Goal: Task Accomplishment & Management: Use online tool/utility

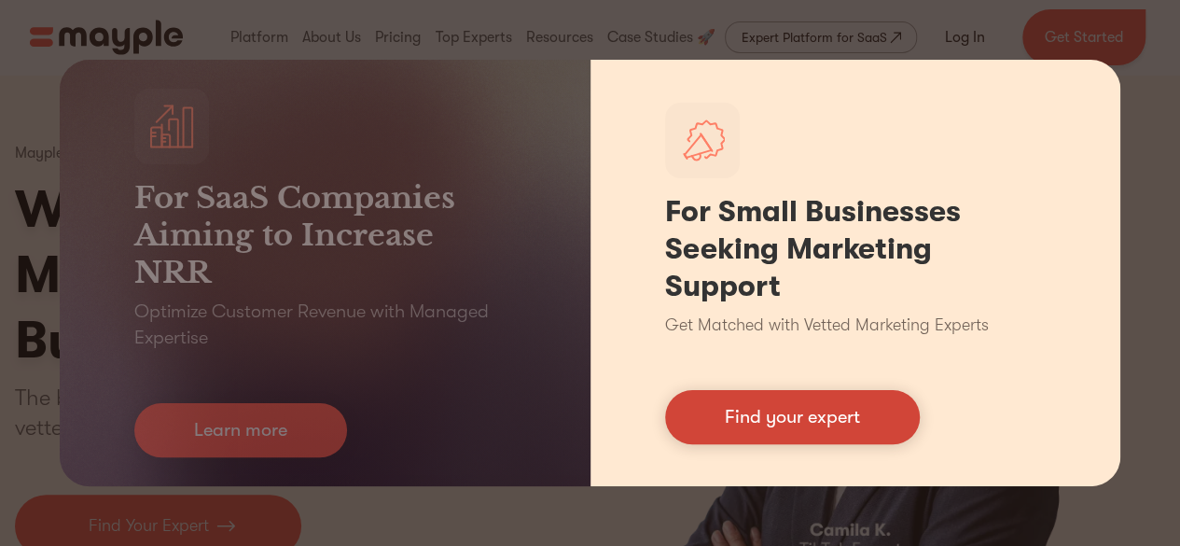
click at [741, 425] on link "Find your expert" at bounding box center [792, 417] width 255 height 54
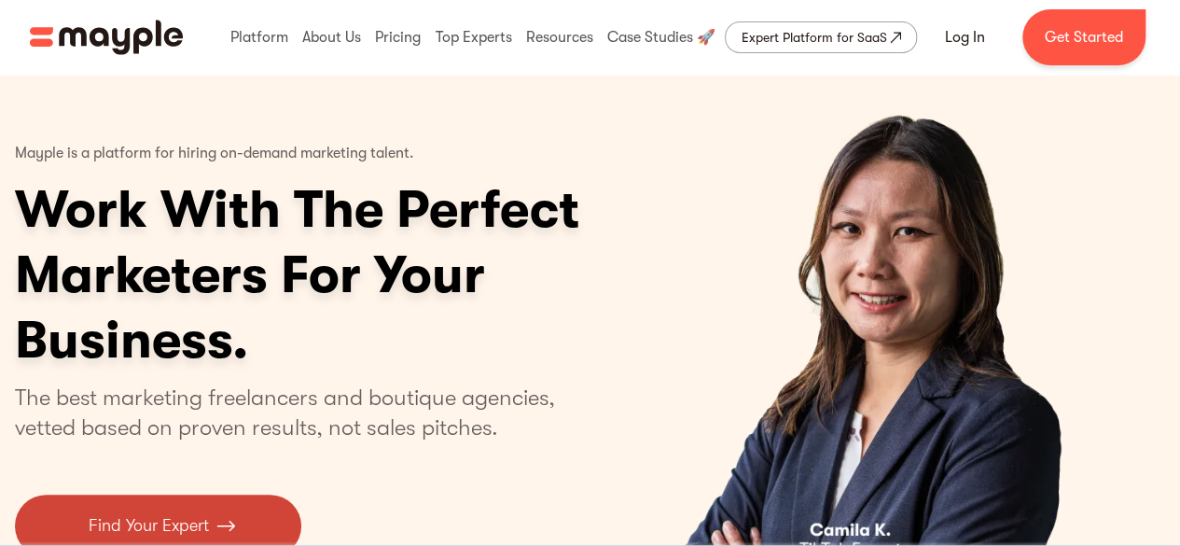
click at [176, 523] on p "Find Your Expert" at bounding box center [149, 525] width 120 height 25
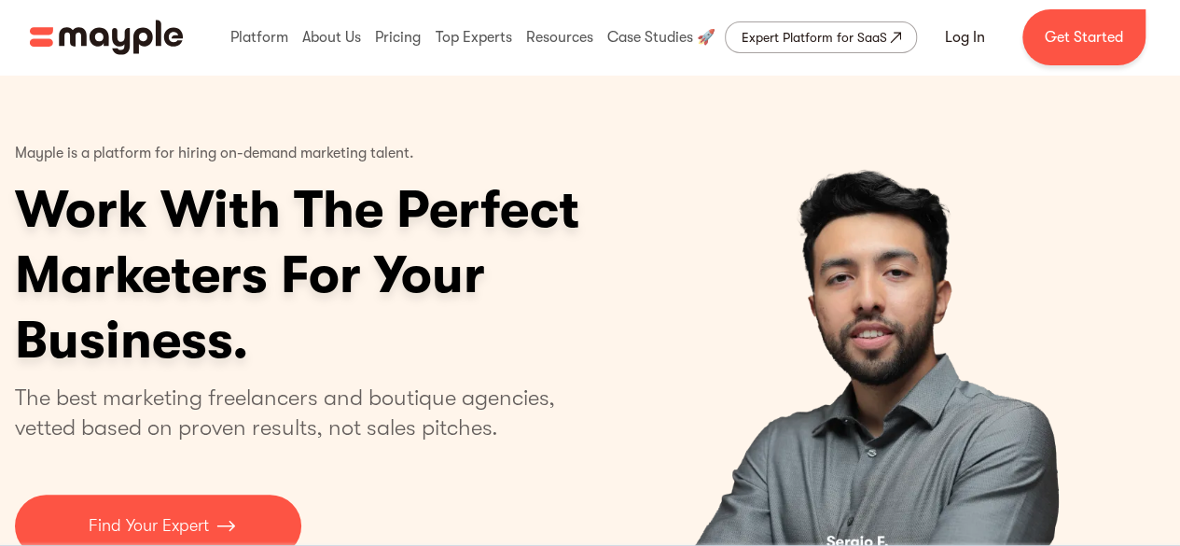
click at [535, 424] on p "The best marketing freelancers and boutique agencies, vetted based on proven re…" at bounding box center [296, 412] width 562 height 60
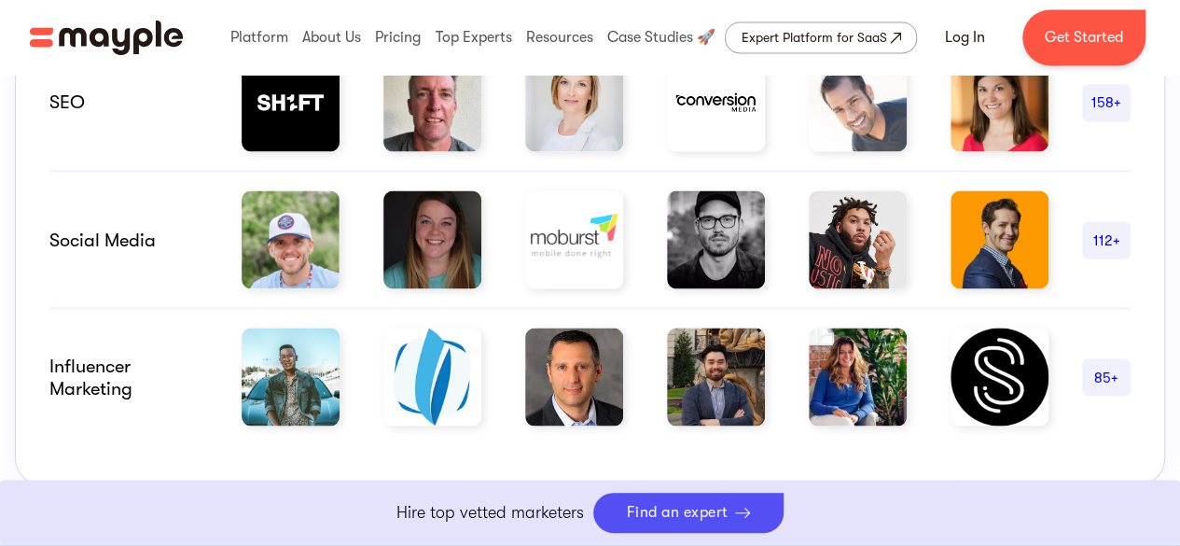
scroll to position [1306, 0]
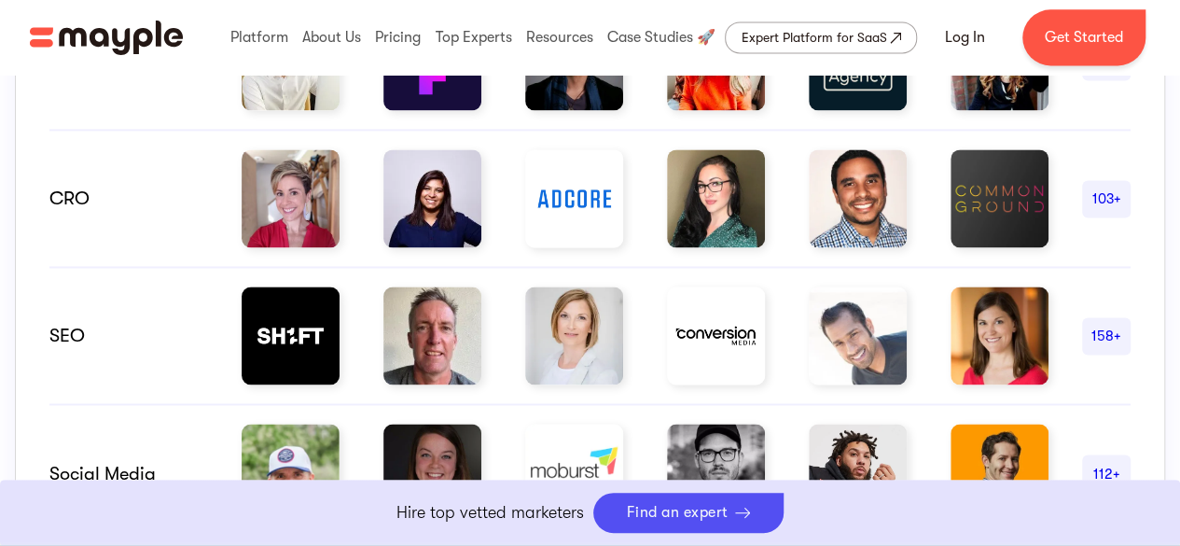
click at [76, 327] on div "SEO" at bounding box center [128, 336] width 159 height 22
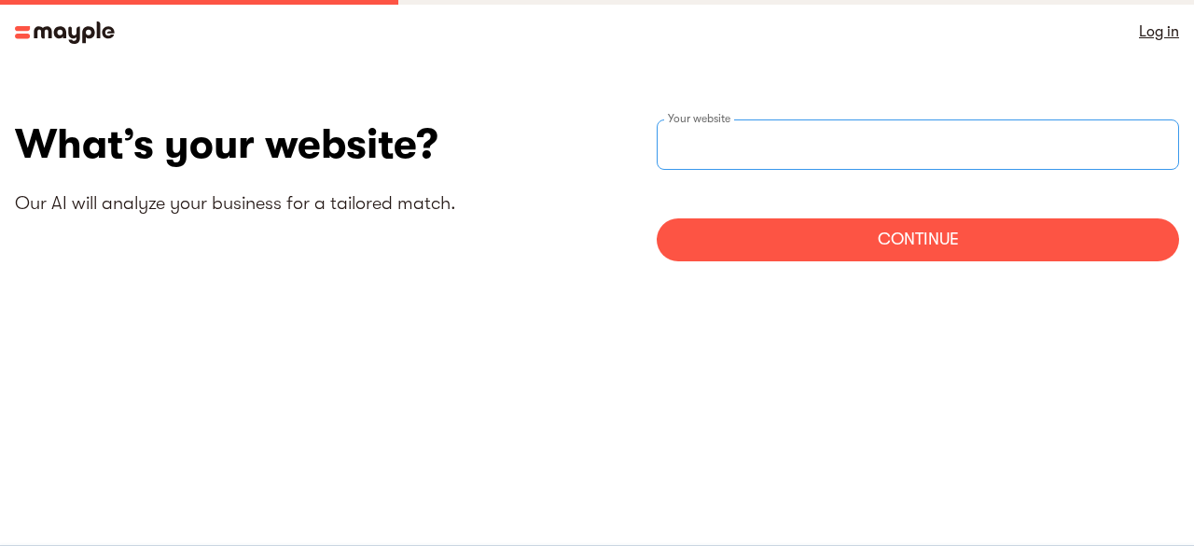
click at [717, 141] on input "websiteStep" at bounding box center [918, 144] width 522 height 50
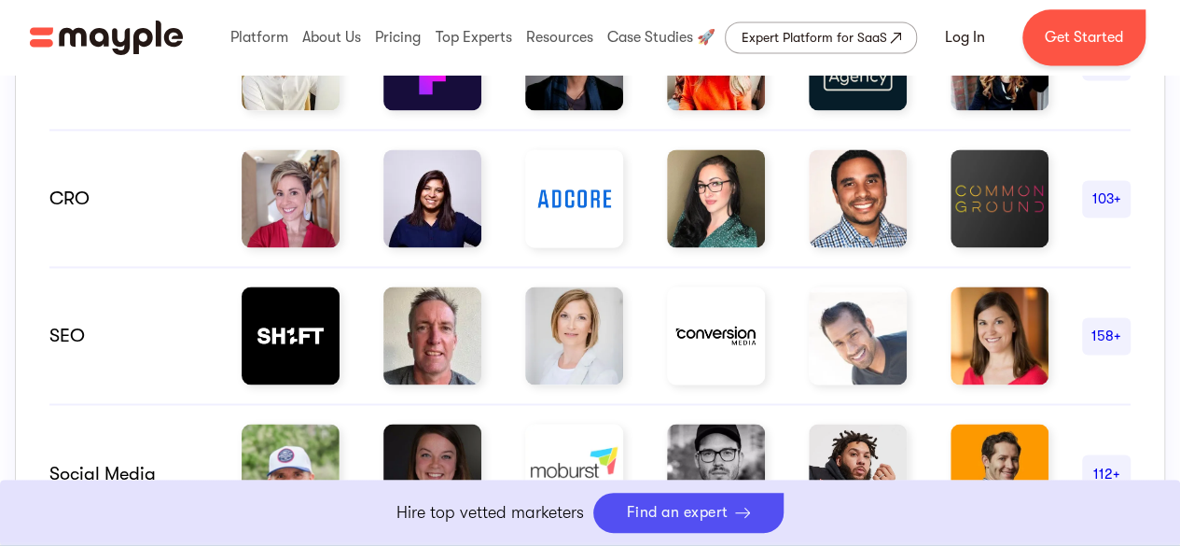
scroll to position [839, 0]
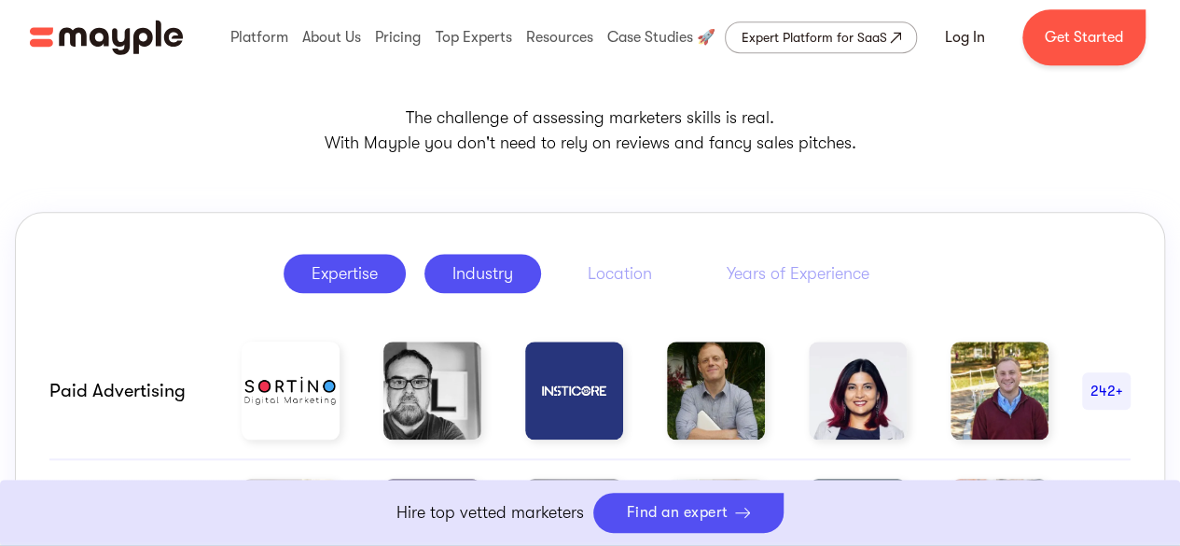
click at [498, 265] on div "Industry" at bounding box center [482, 273] width 61 height 22
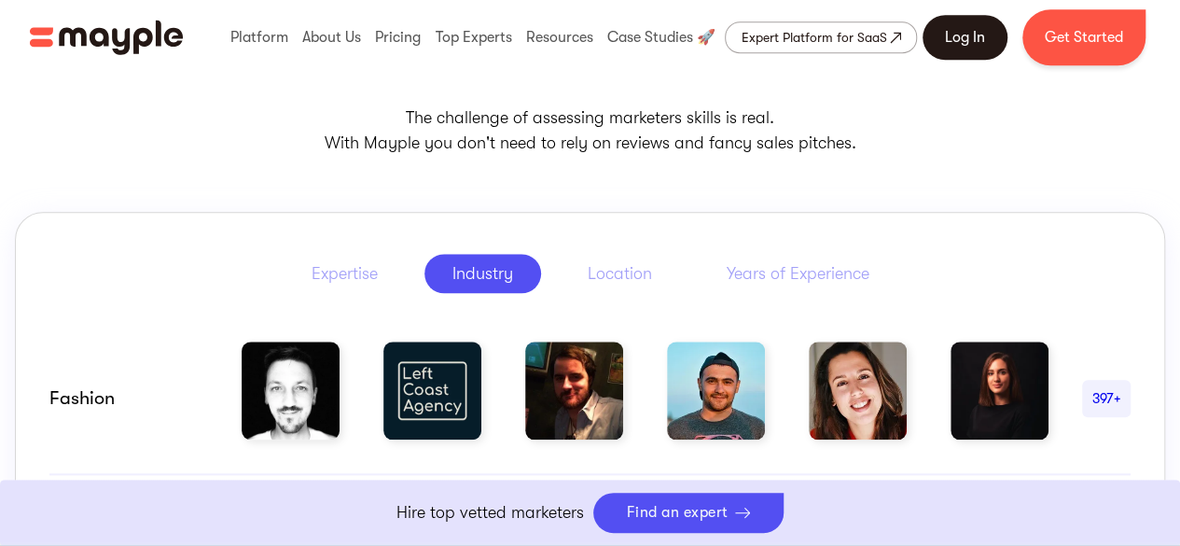
click at [952, 34] on link "Log In" at bounding box center [964, 37] width 85 height 45
